Goal: Information Seeking & Learning: Learn about a topic

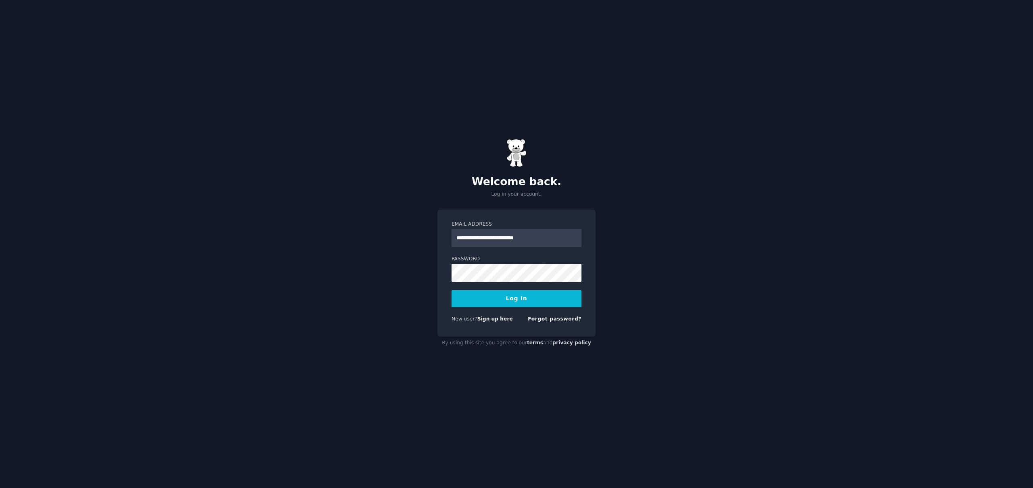
type input "**********"
click at [452, 290] on button "Log In" at bounding box center [517, 298] width 130 height 17
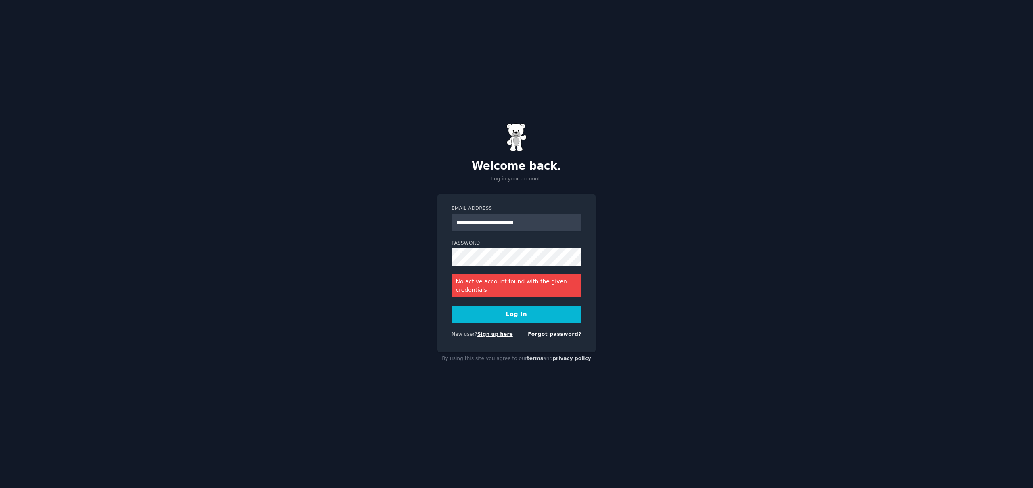
click at [502, 334] on link "Sign up here" at bounding box center [496, 334] width 36 height 6
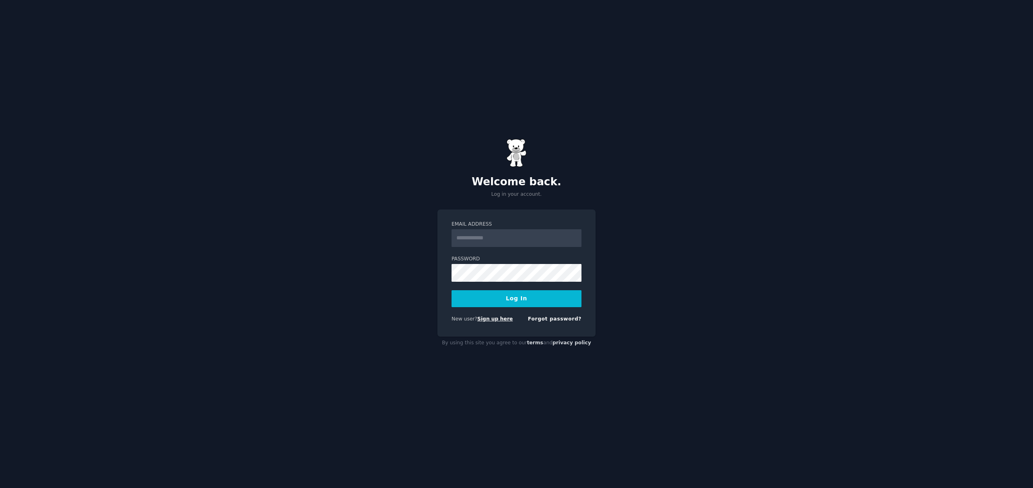
click at [501, 320] on link "Sign up here" at bounding box center [496, 319] width 36 height 6
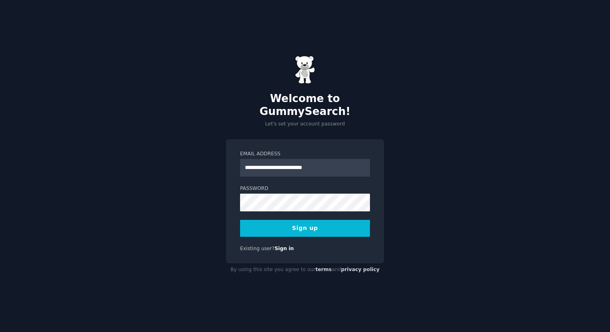
type input "**********"
click at [240, 220] on button "Sign up" at bounding box center [305, 228] width 130 height 17
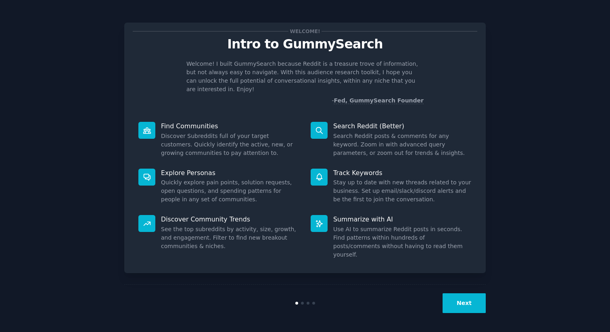
click at [460, 300] on button "Next" at bounding box center [464, 303] width 43 height 20
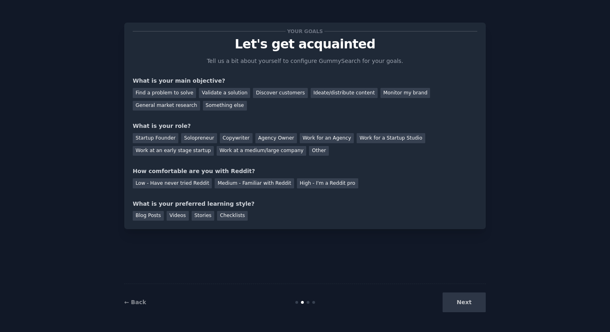
click at [167, 87] on div "Find a problem to solve Validate a solution Discover customers Ideate/distribut…" at bounding box center [305, 97] width 345 height 25
click at [171, 92] on div "Find a problem to solve" at bounding box center [164, 93] width 63 height 10
click at [206, 90] on div "Validate a solution" at bounding box center [224, 93] width 51 height 10
click at [152, 90] on div "Find a problem to solve" at bounding box center [164, 93] width 63 height 10
click at [162, 137] on div "Startup Founder" at bounding box center [156, 138] width 46 height 10
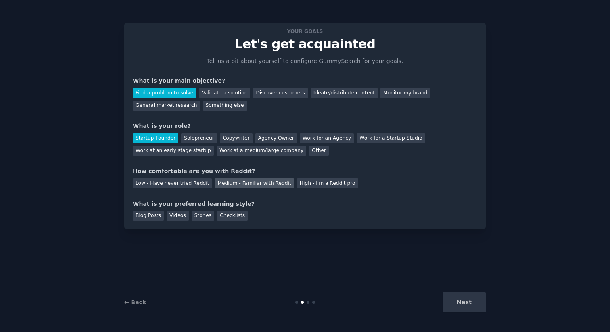
click at [235, 184] on div "Medium - Familiar with Reddit" at bounding box center [254, 183] width 79 height 10
click at [149, 214] on div "Blog Posts" at bounding box center [148, 216] width 31 height 10
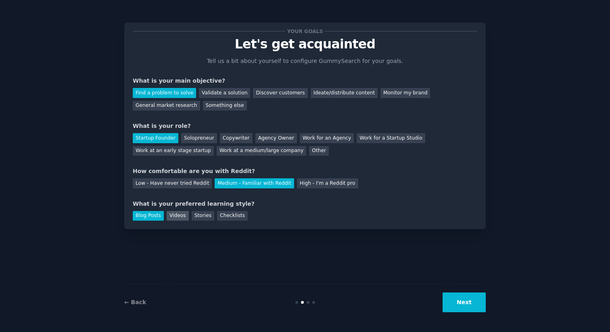
click at [171, 215] on div "Videos" at bounding box center [178, 216] width 22 height 10
click at [471, 301] on button "Next" at bounding box center [464, 303] width 43 height 20
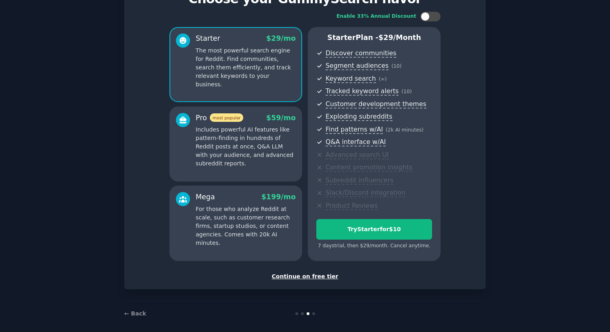
scroll to position [50, 0]
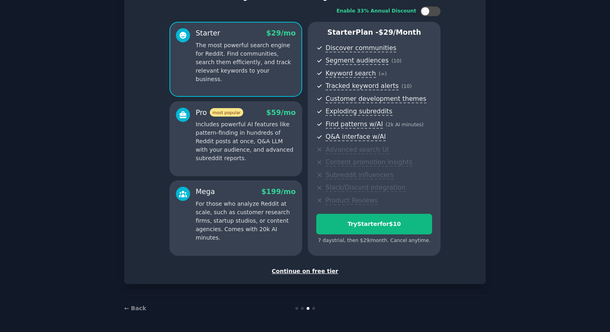
click at [324, 271] on div "Continue on free tier" at bounding box center [305, 271] width 345 height 8
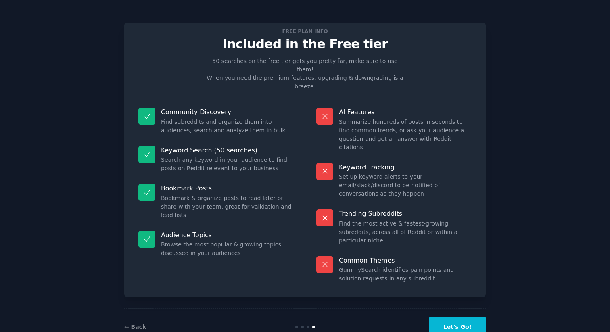
click at [469, 317] on button "Let's Go!" at bounding box center [457, 327] width 57 height 20
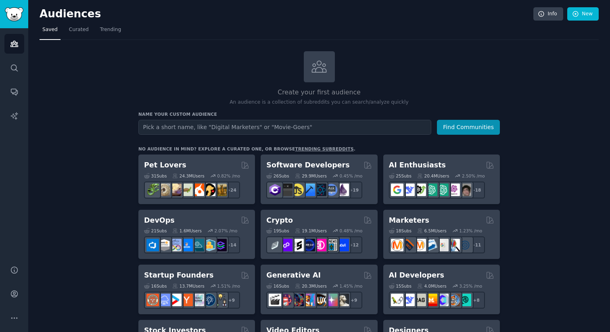
click at [270, 124] on input "text" at bounding box center [284, 127] width 293 height 15
type input "tattoo artists"
click at [437, 120] on button "Find Communities" at bounding box center [468, 127] width 63 height 15
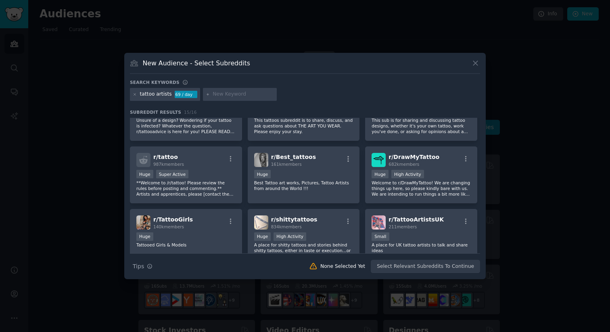
scroll to position [44, 0]
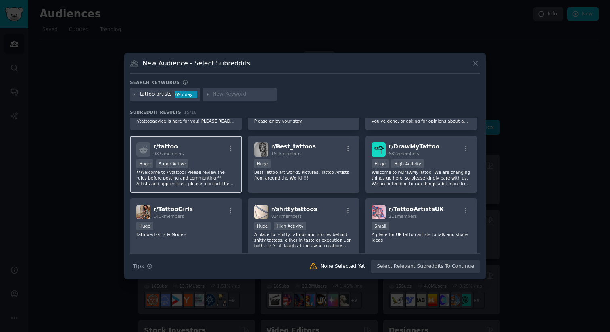
click at [194, 149] on div "r/ tattoo 987k members" at bounding box center [185, 149] width 99 height 14
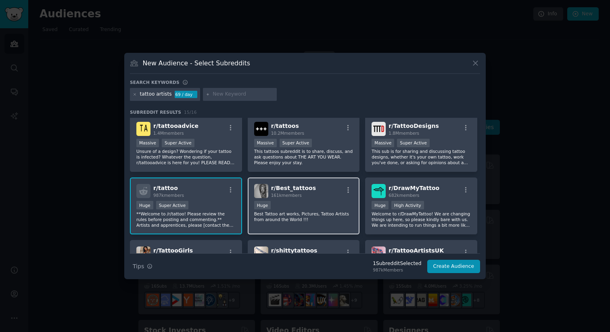
scroll to position [0, 0]
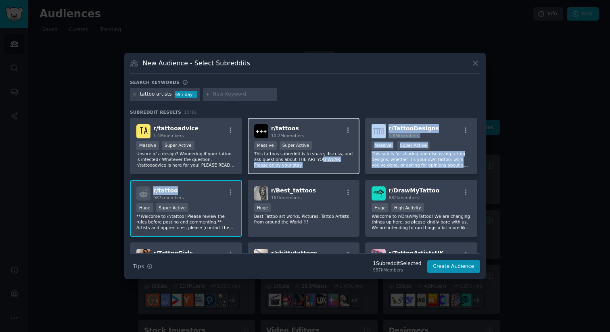
click at [320, 160] on p "This tattoos subreddit is to share, discuss, and ask questions about THE ART YO…" at bounding box center [303, 159] width 99 height 17
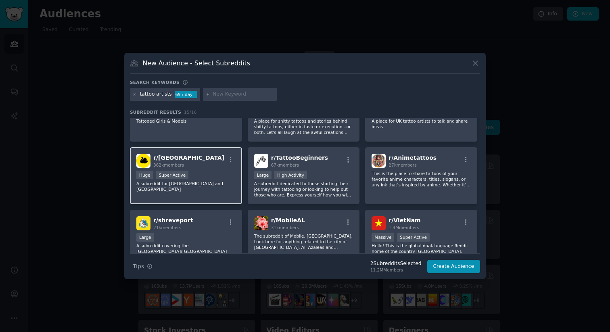
scroll to position [199, 0]
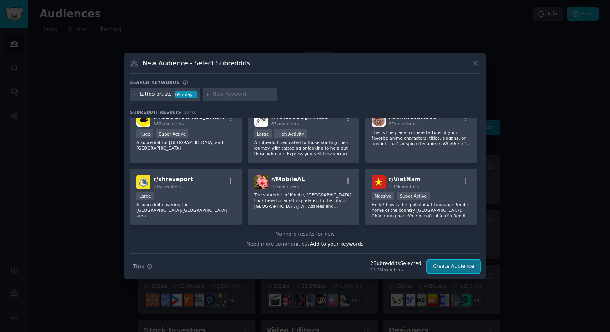
click at [461, 267] on button "Create Audience" at bounding box center [453, 267] width 53 height 14
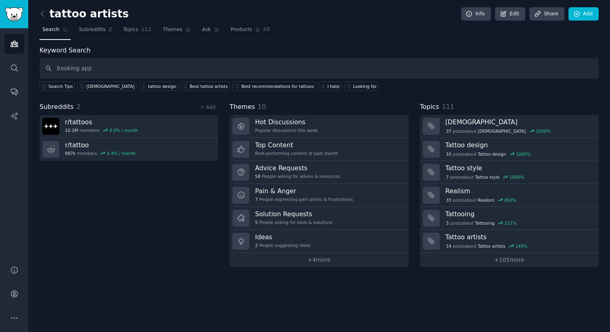
type input "booking app"
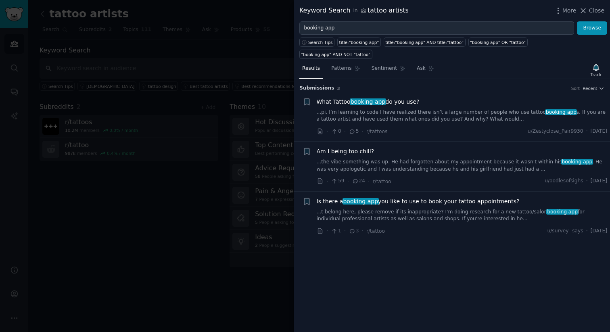
click at [450, 109] on link "...pi. I’m learning to code I have realized there isn’t a large number of peopl…" at bounding box center [462, 116] width 291 height 14
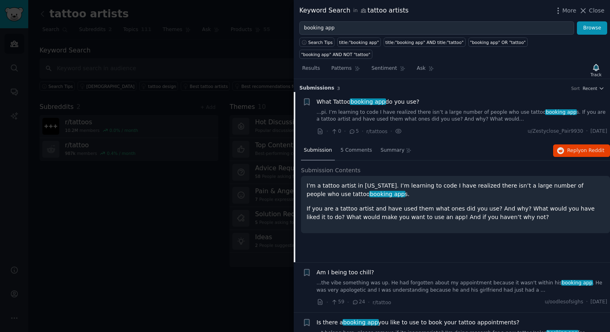
scroll to position [13, 0]
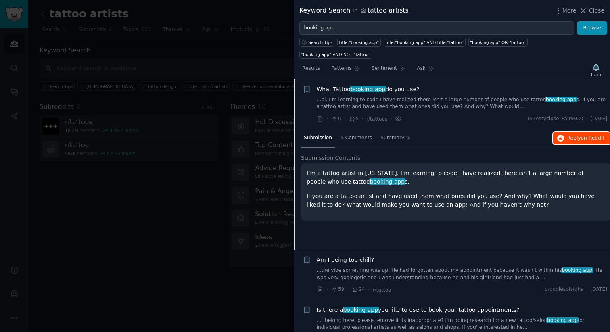
click at [568, 135] on span "Reply on Reddit" at bounding box center [586, 138] width 37 height 7
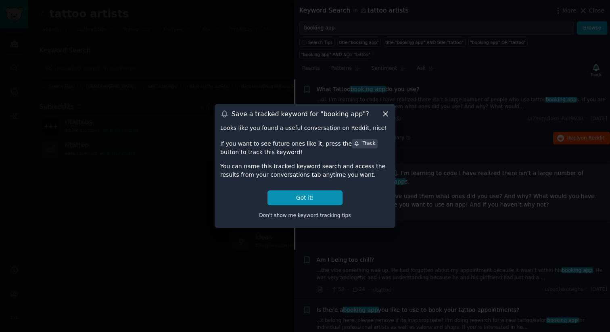
click at [387, 114] on icon at bounding box center [385, 114] width 8 height 8
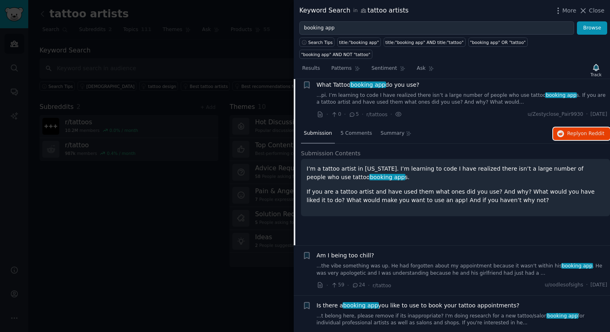
scroll to position [18, 0]
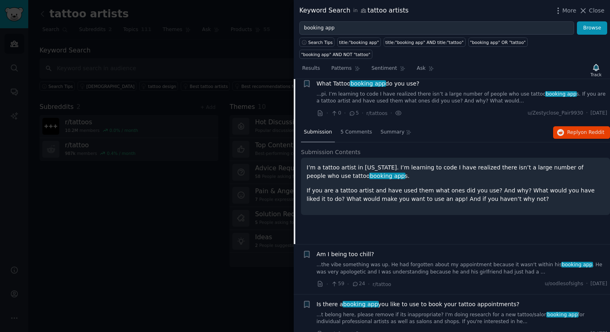
click at [431, 300] on span "Is there a booking app you like to use to book your tattoo appointments?" at bounding box center [418, 304] width 203 height 8
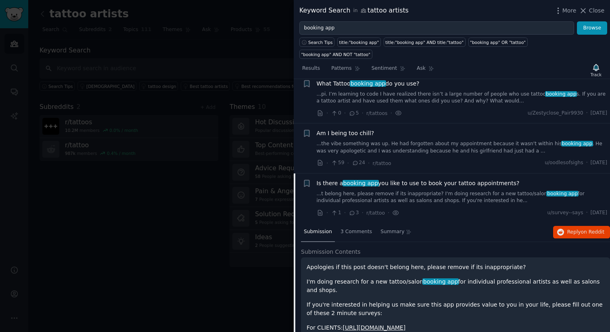
scroll to position [41, 0]
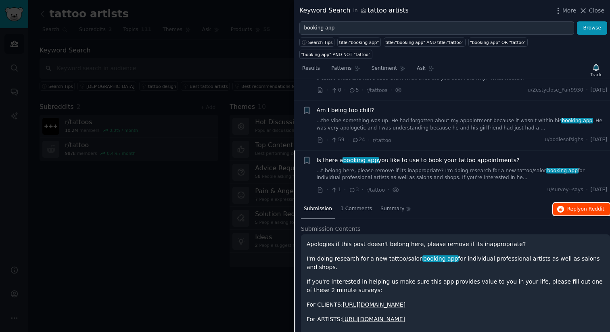
click at [562, 206] on icon "button" at bounding box center [560, 209] width 7 height 7
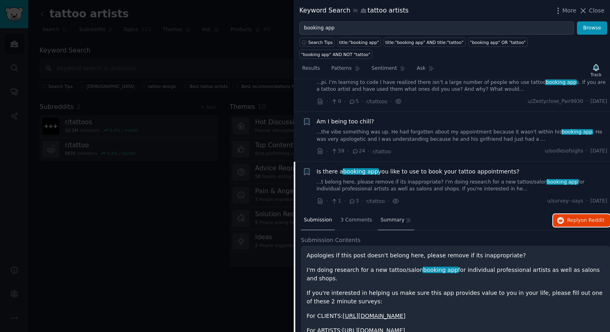
scroll to position [0, 0]
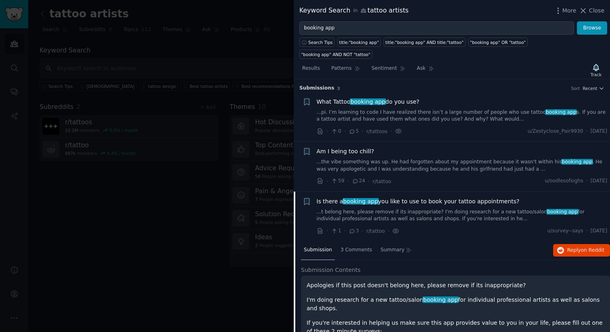
click at [462, 85] on h3 "Submission s 3 Sort Recent" at bounding box center [452, 88] width 305 height 7
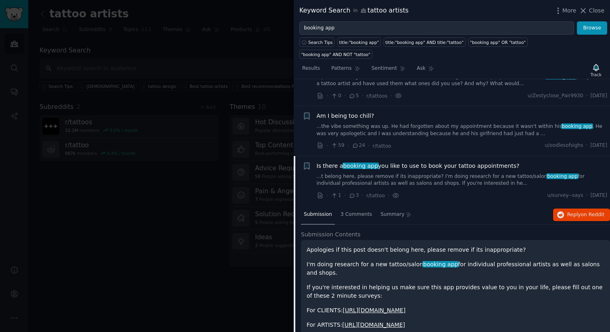
scroll to position [41, 0]
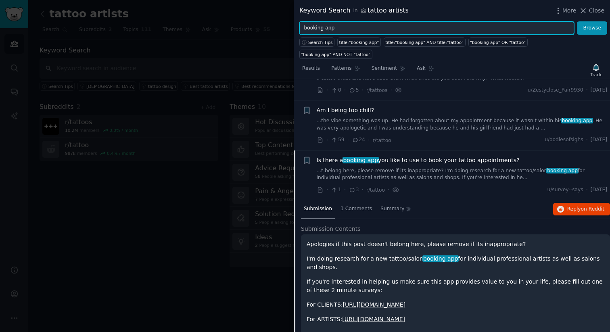
click at [401, 31] on input "booking app" at bounding box center [437, 28] width 275 height 14
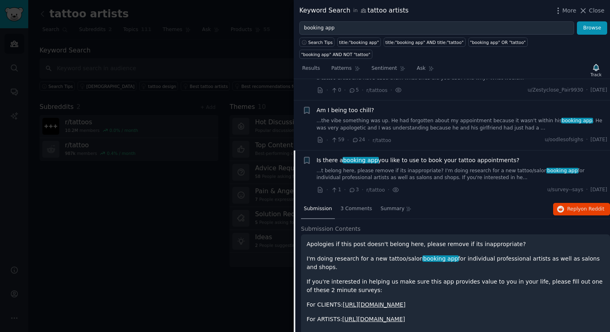
click at [207, 212] on div at bounding box center [305, 166] width 610 height 332
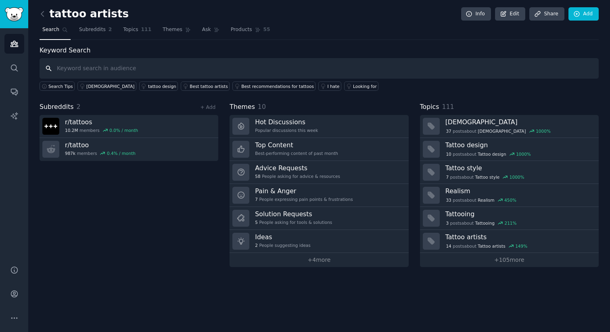
click at [155, 69] on input "text" at bounding box center [319, 68] width 559 height 21
type input "r"
type input "tattoo booking"
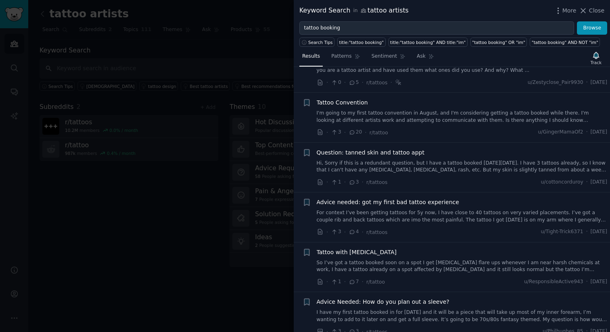
scroll to position [183, 0]
